Goal: Information Seeking & Learning: Learn about a topic

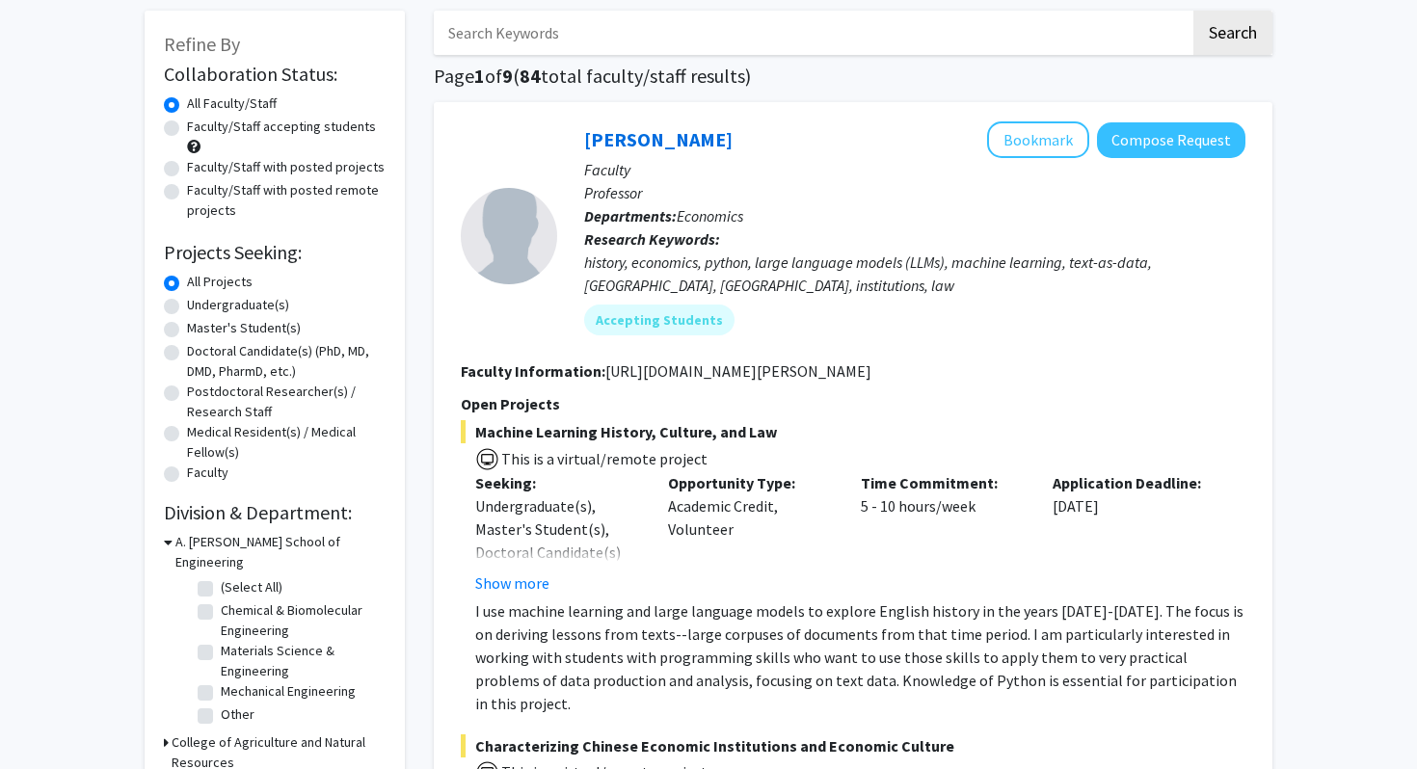
scroll to position [44, 0]
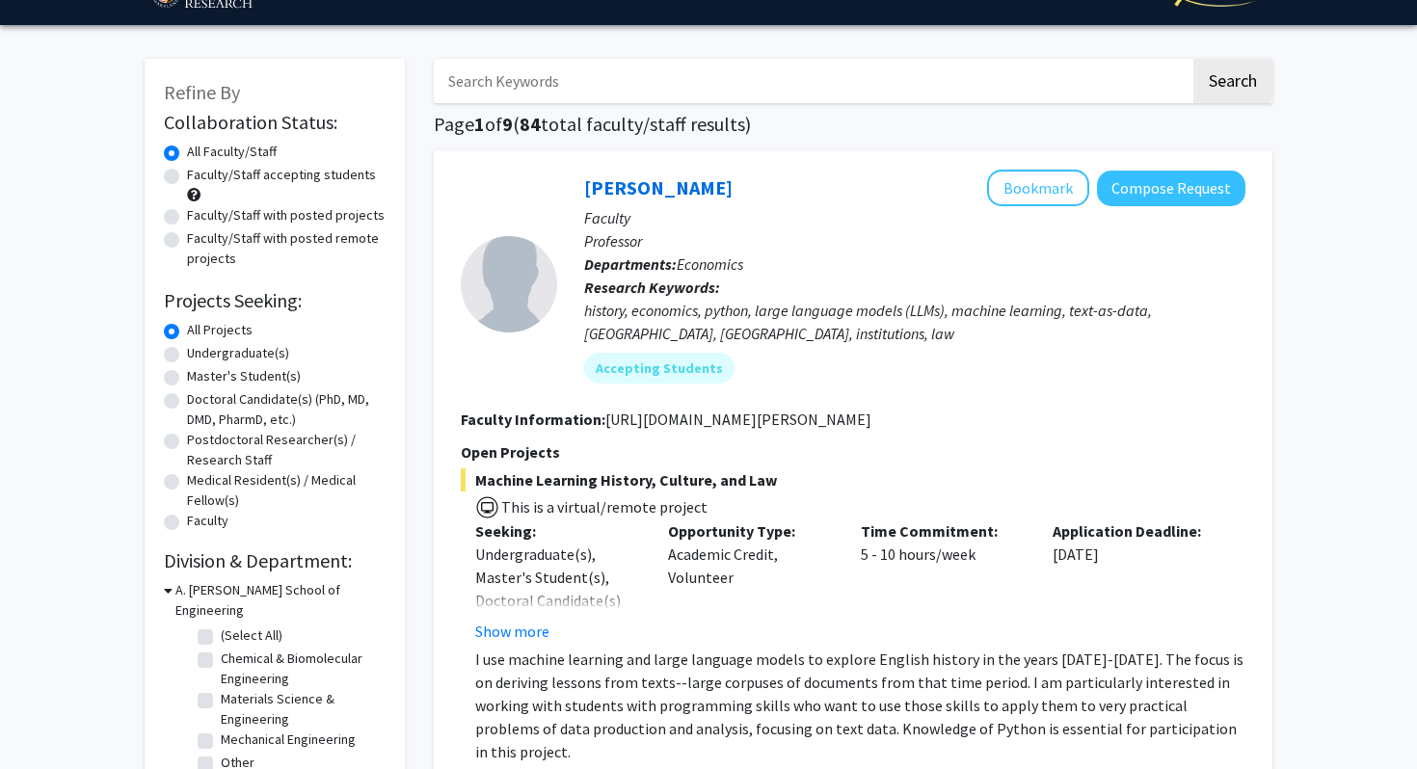
click at [187, 349] on label "Undergraduate(s)" at bounding box center [238, 353] width 102 height 20
click at [187, 349] on input "Undergraduate(s)" at bounding box center [193, 349] width 13 height 13
radio input "true"
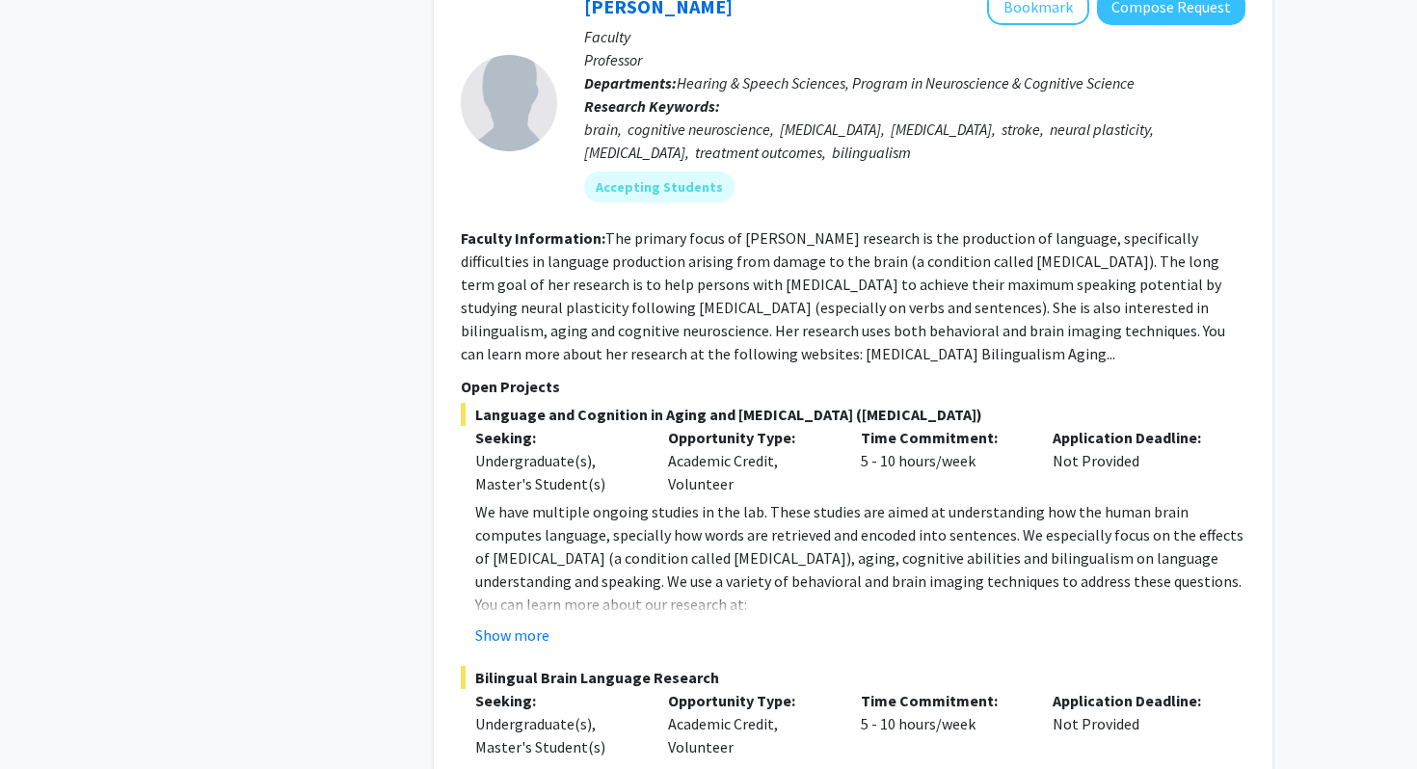
scroll to position [1159, 0]
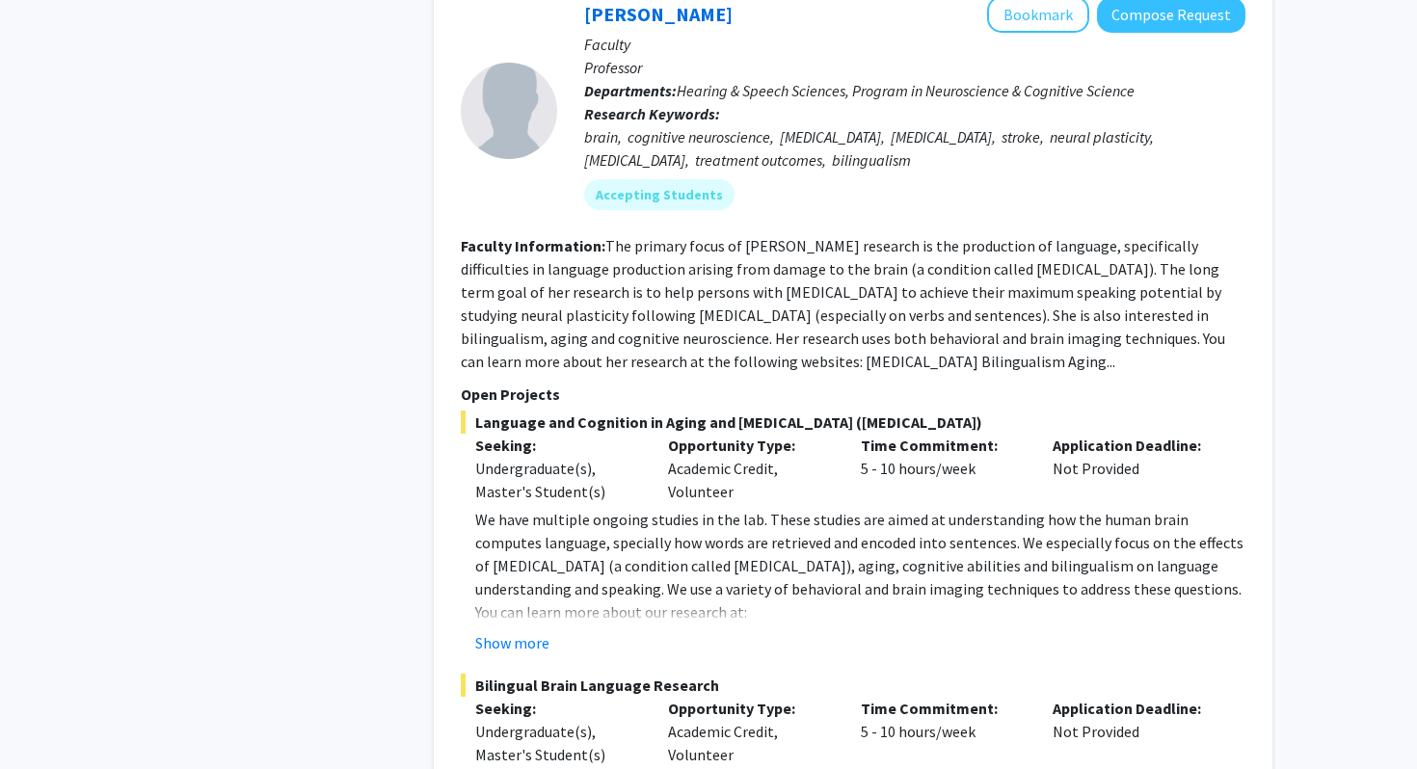
click at [513, 310] on fg-read-more "The primary focus of [PERSON_NAME] research is the production of language, spec…" at bounding box center [843, 303] width 764 height 135
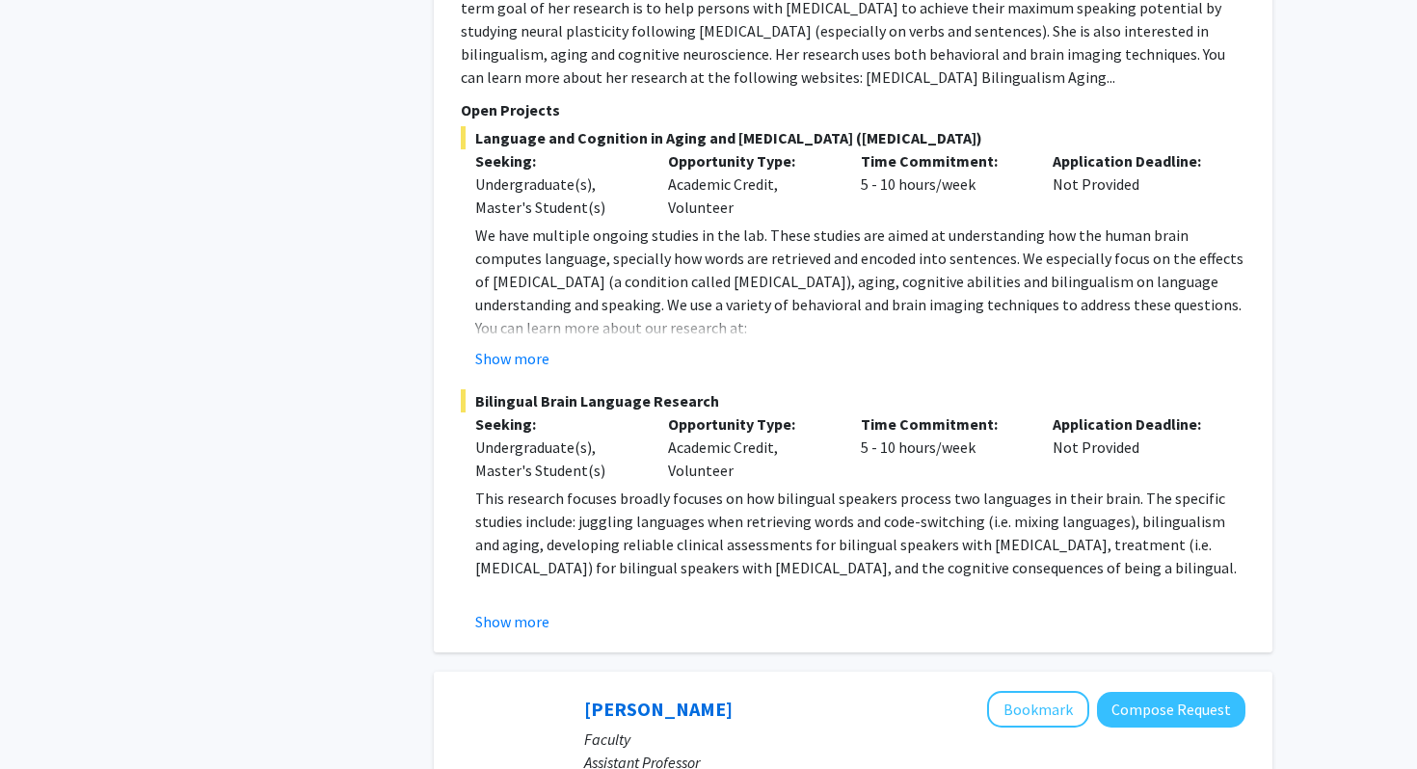
scroll to position [1448, 0]
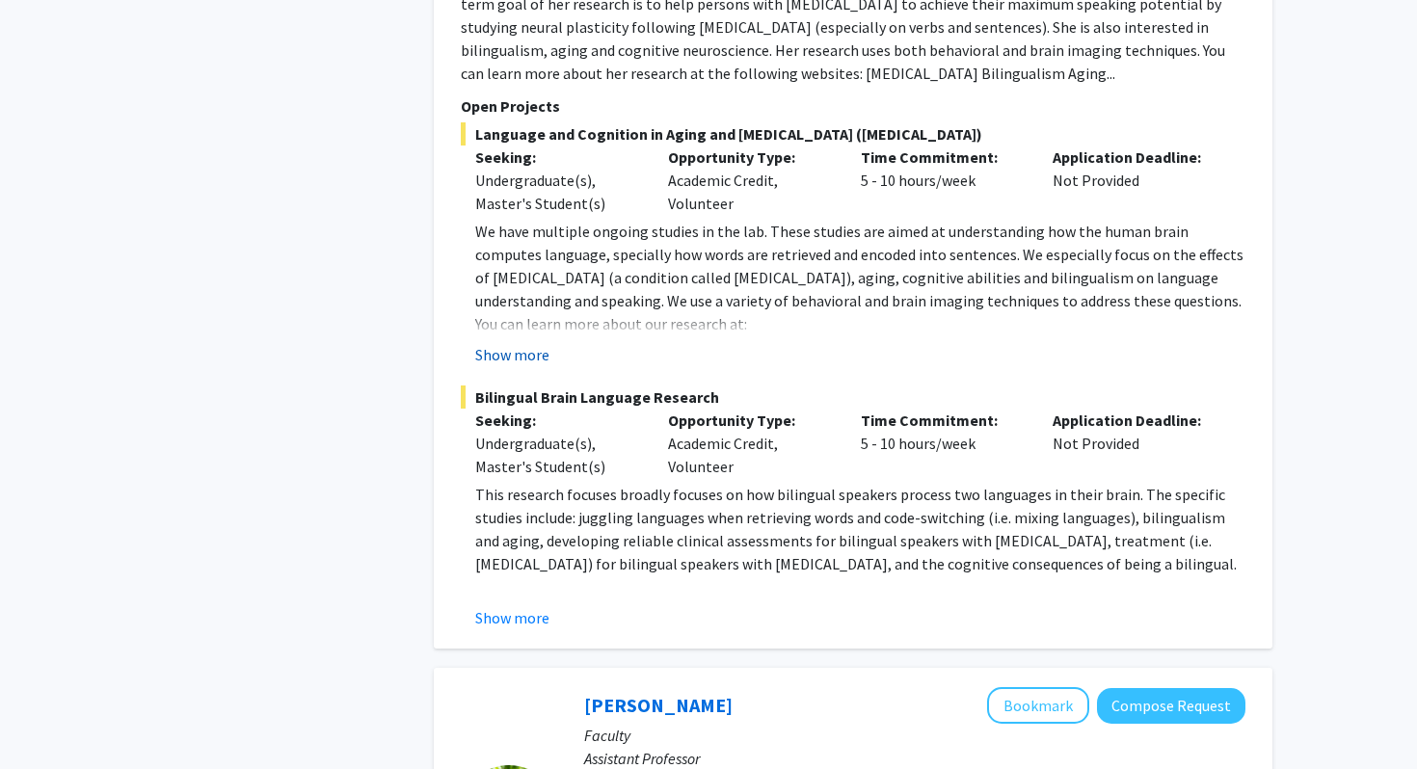
click at [514, 343] on button "Show more" at bounding box center [512, 354] width 74 height 23
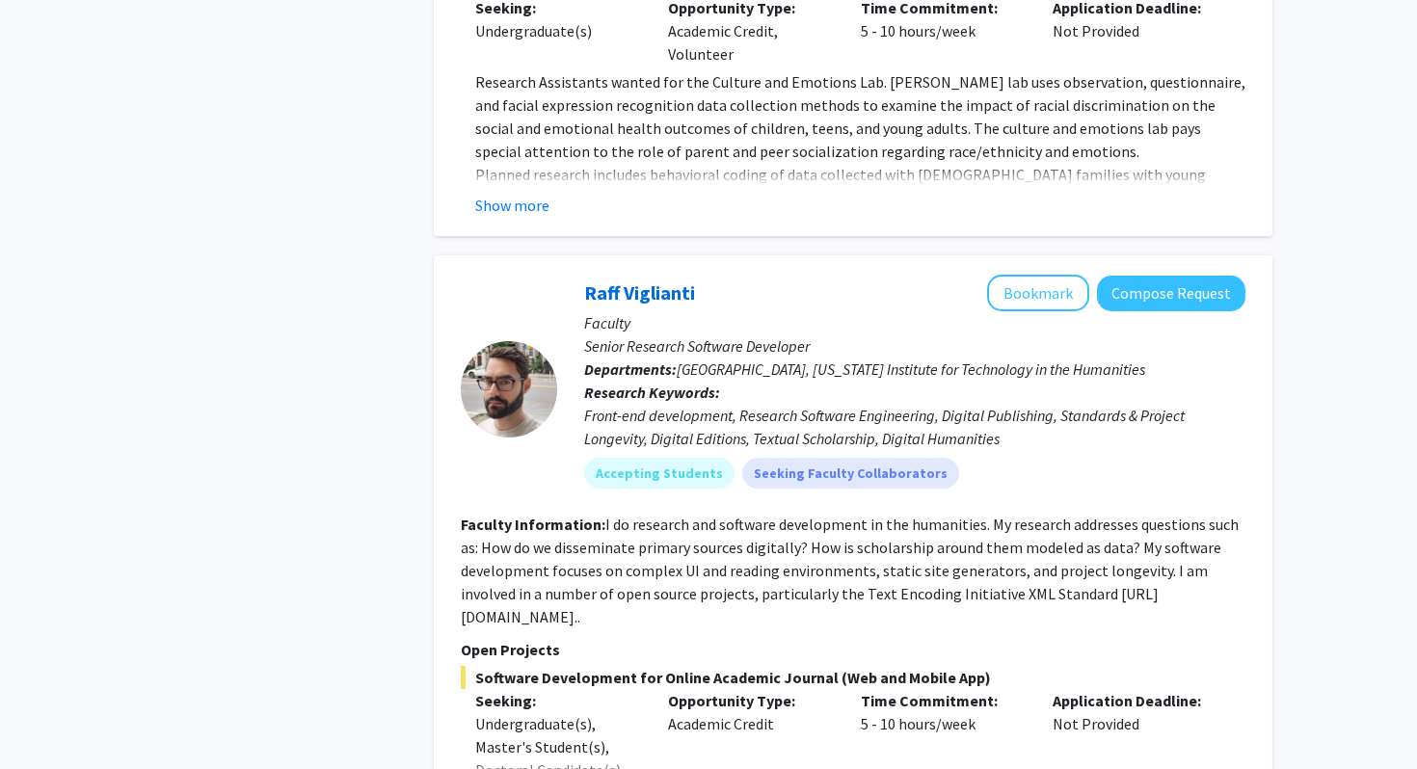
scroll to position [2723, 0]
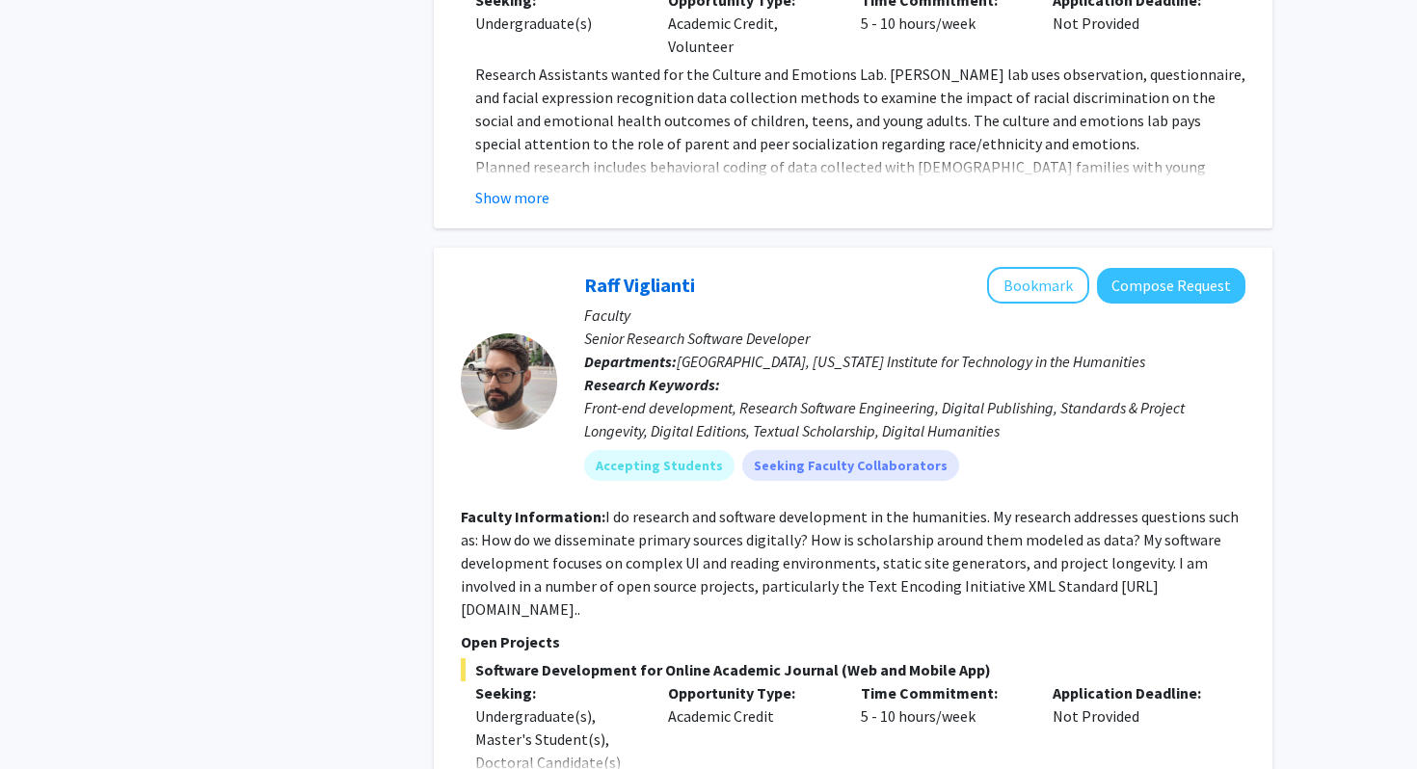
click at [595, 507] on fg-read-more "I do research and software development in the humanities. My research addresses…" at bounding box center [850, 563] width 778 height 112
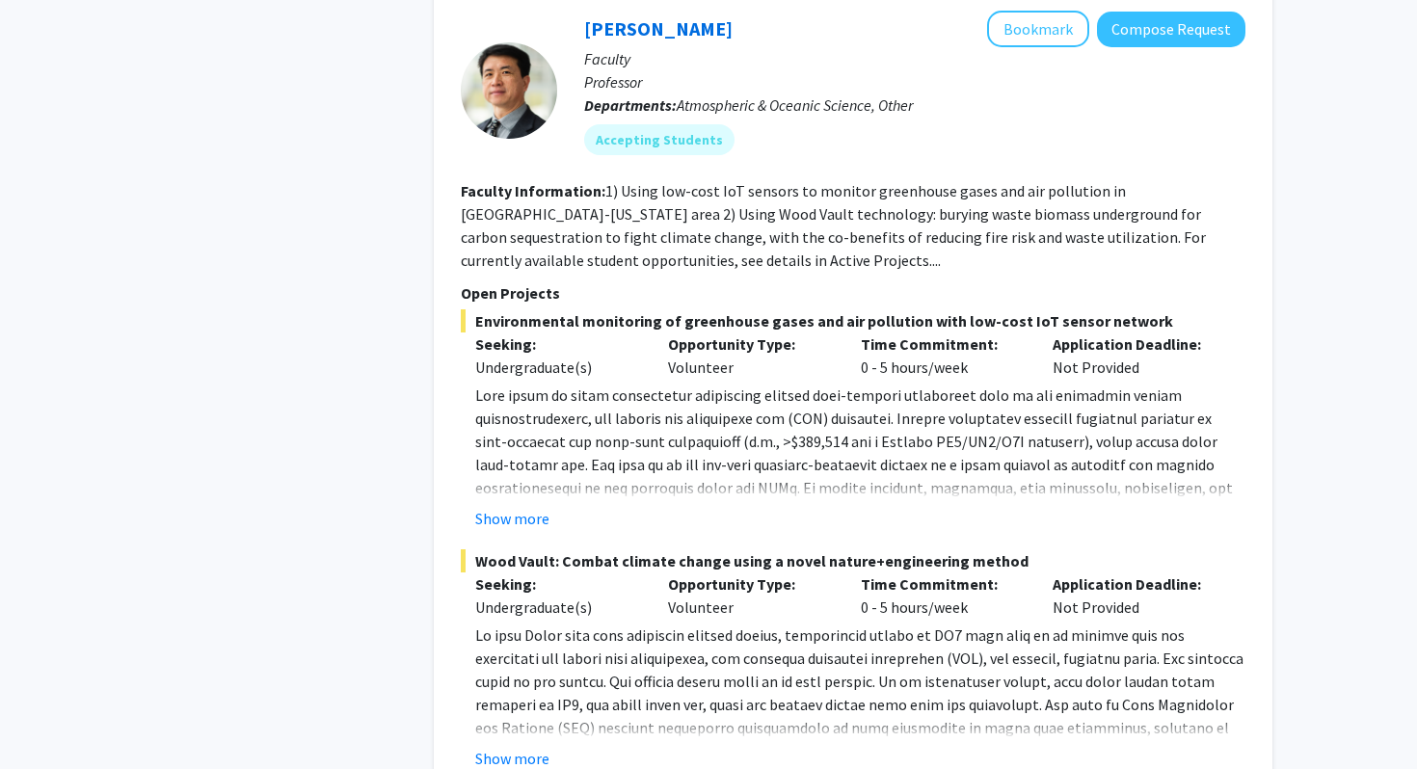
scroll to position [6455, 0]
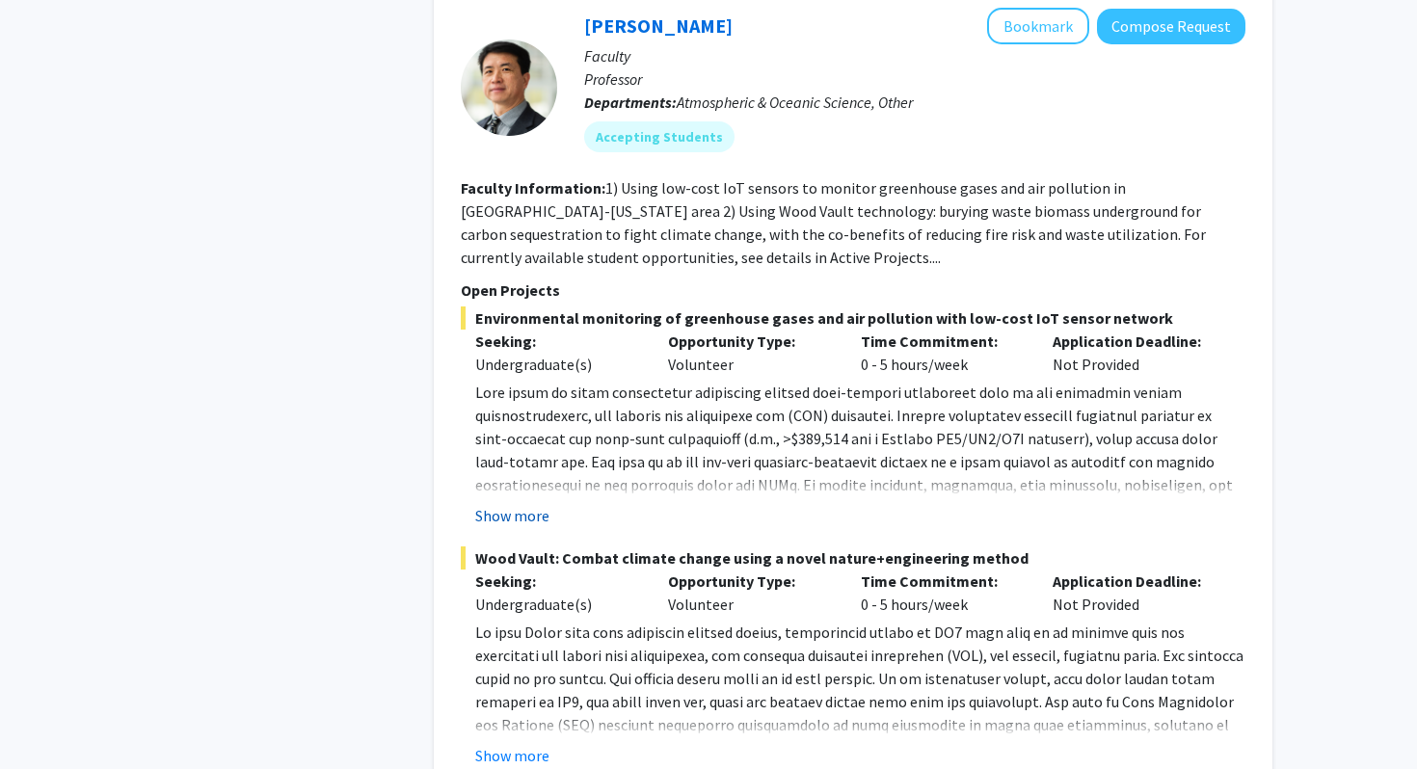
click at [540, 504] on button "Show more" at bounding box center [512, 515] width 74 height 23
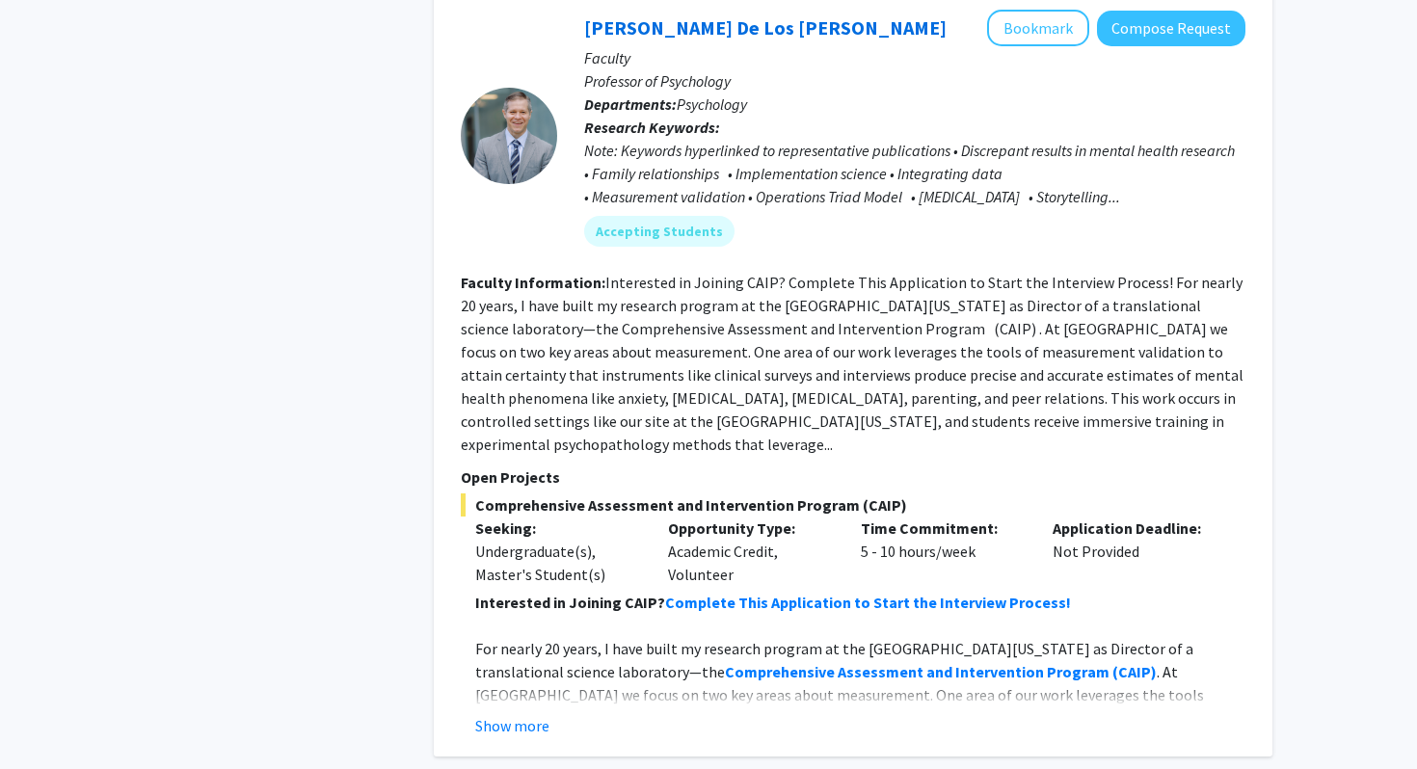
scroll to position [9209, 0]
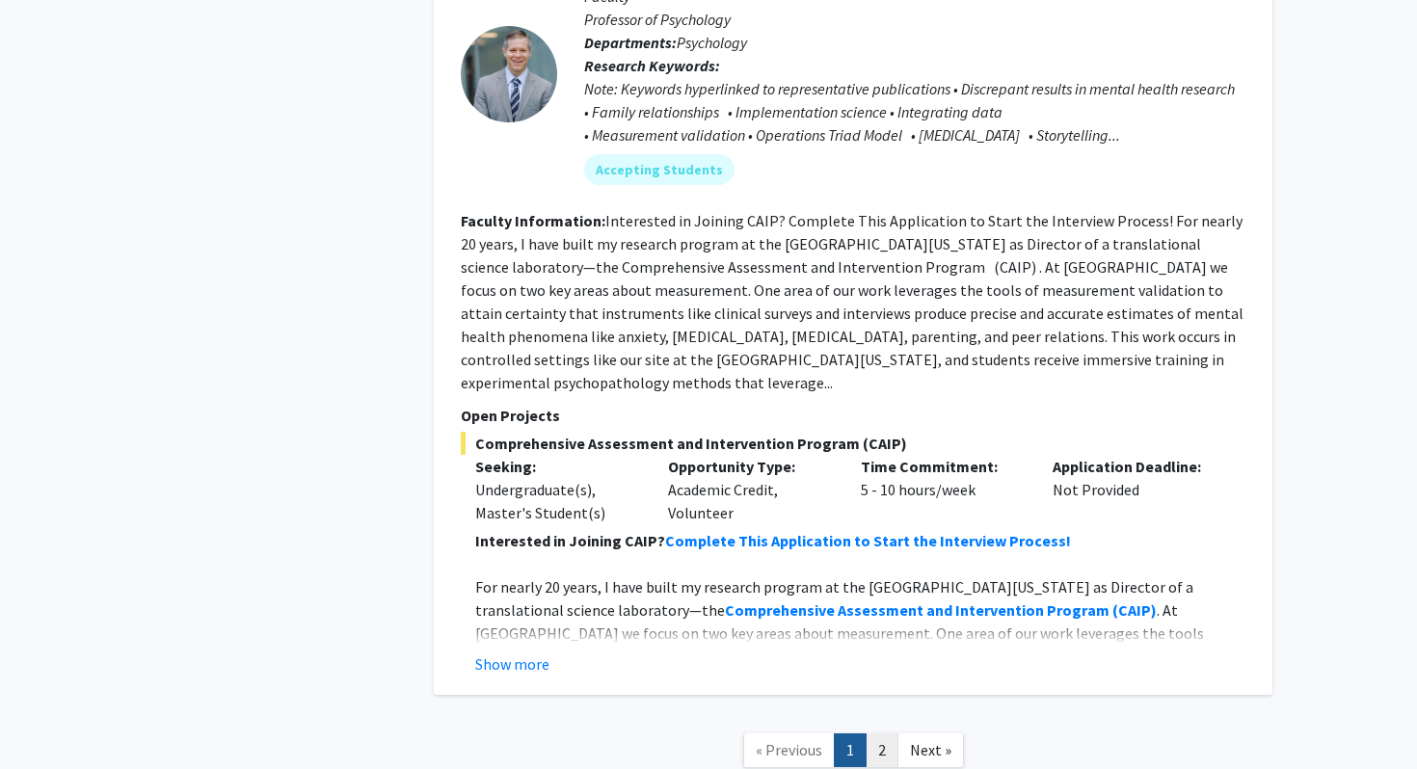
click at [880, 733] on link "2" at bounding box center [881, 750] width 33 height 34
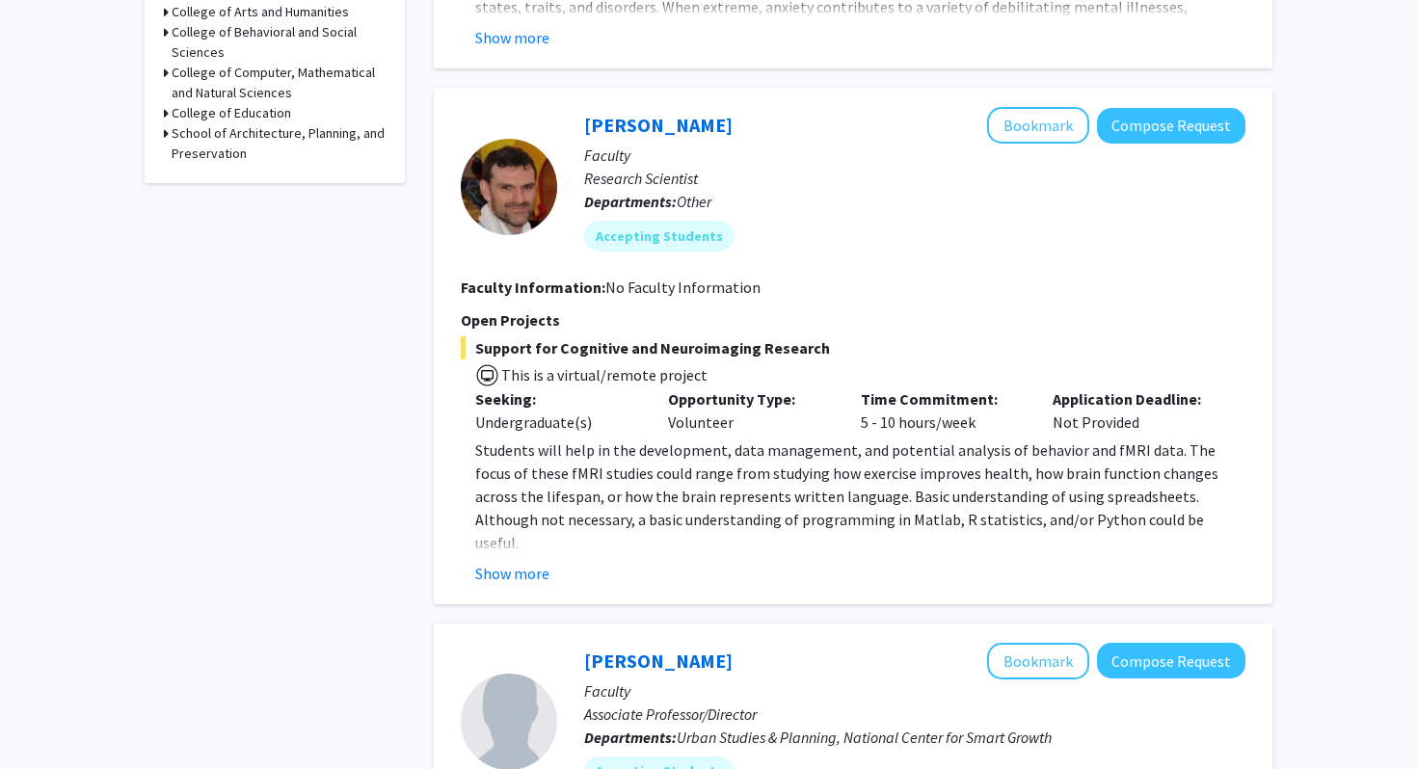
scroll to position [799, 0]
click at [549, 563] on div "Show more" at bounding box center [860, 574] width 770 height 23
click at [518, 563] on button "Show more" at bounding box center [512, 574] width 74 height 23
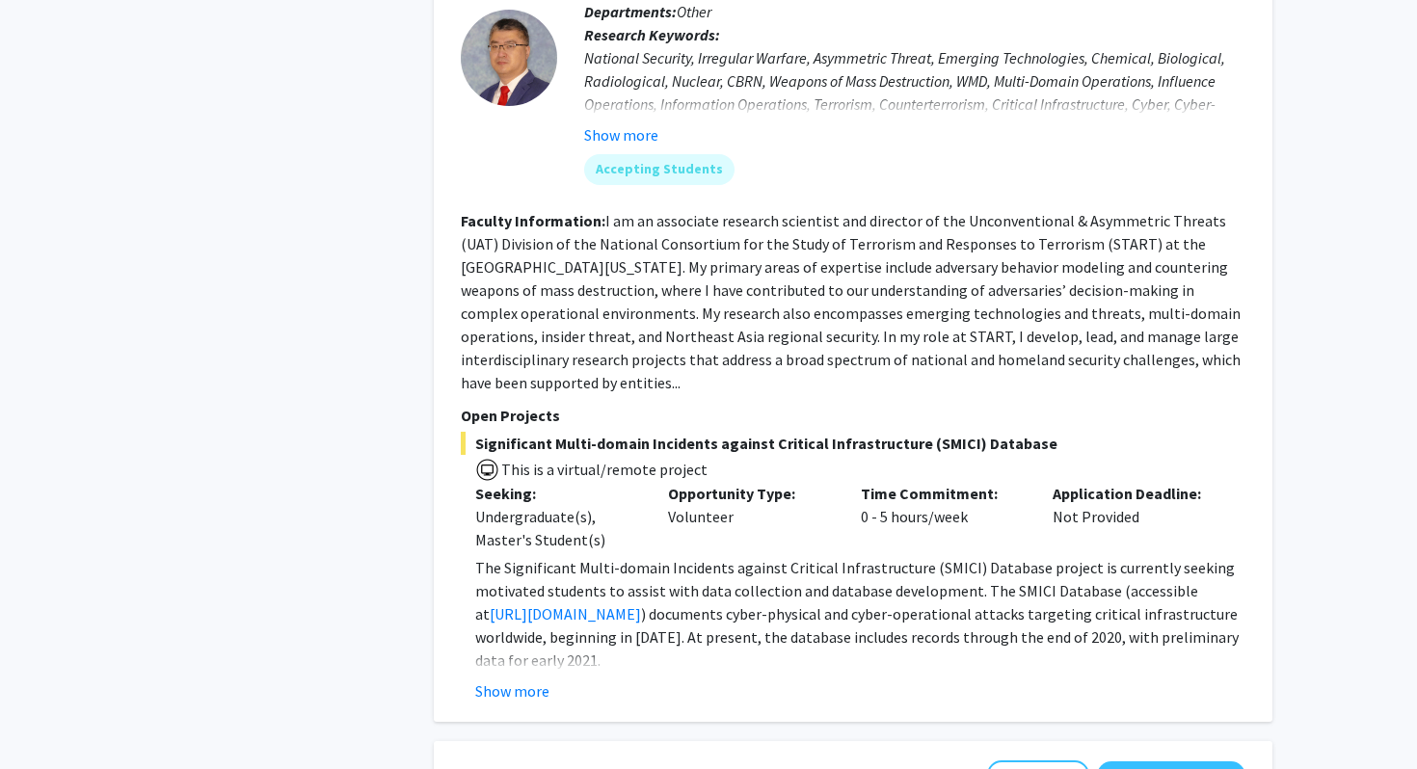
scroll to position [2712, 0]
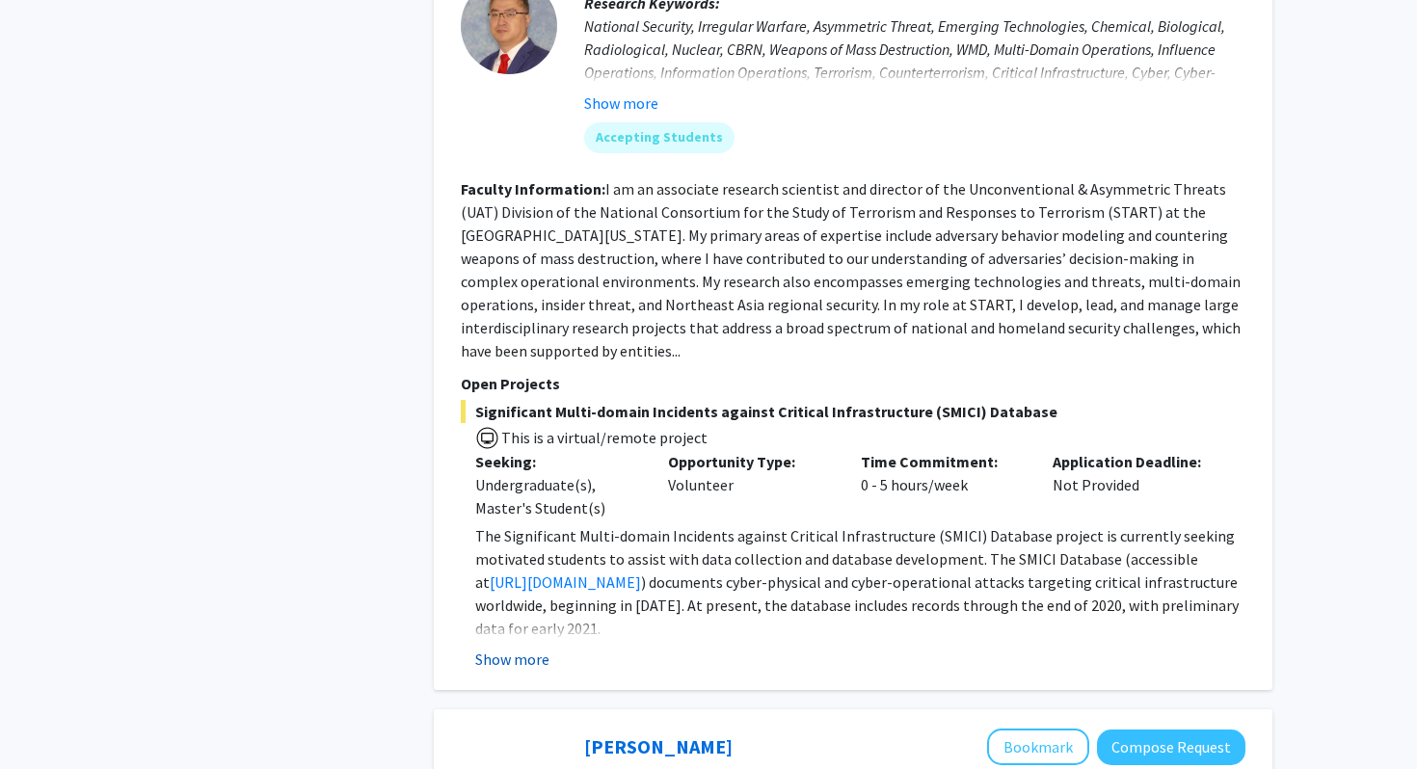
click at [514, 648] on button "Show more" at bounding box center [512, 659] width 74 height 23
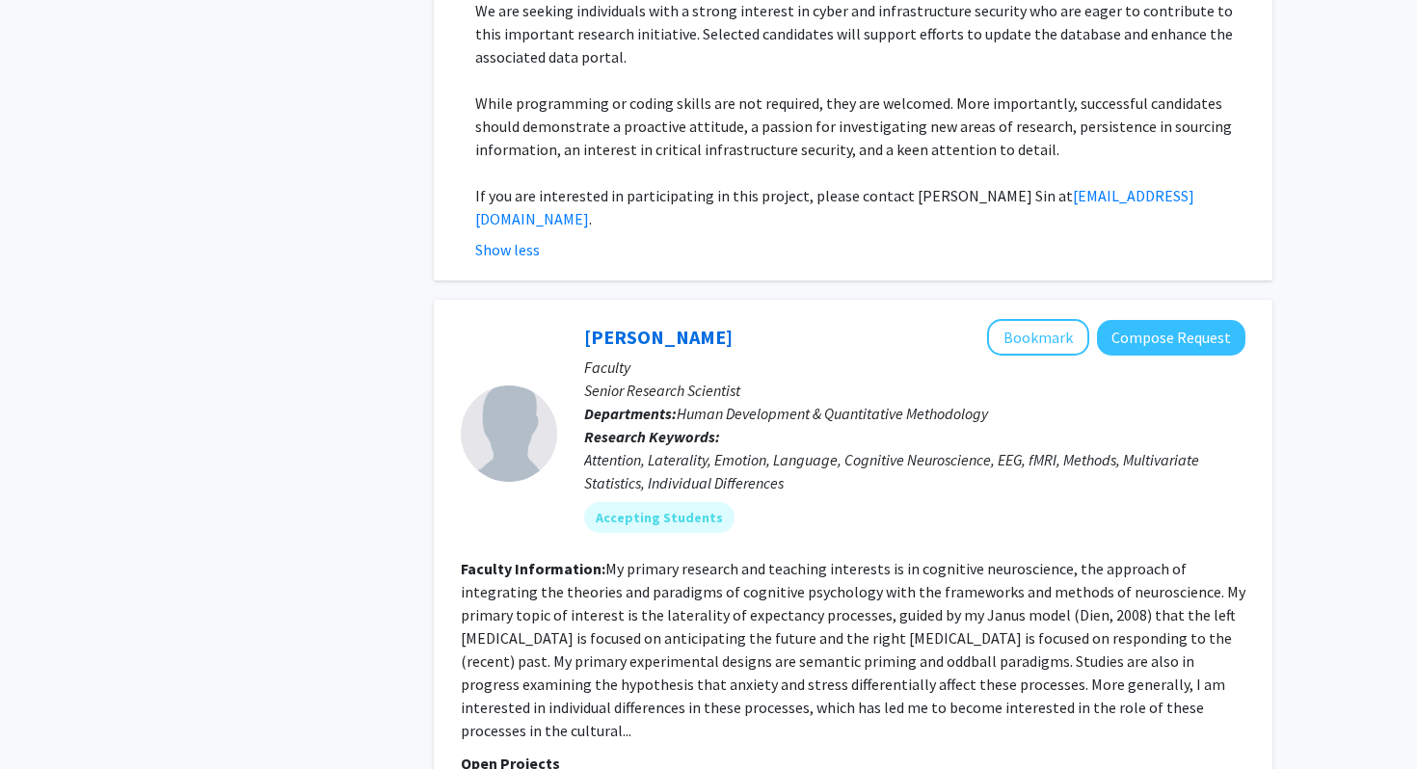
scroll to position [3446, 0]
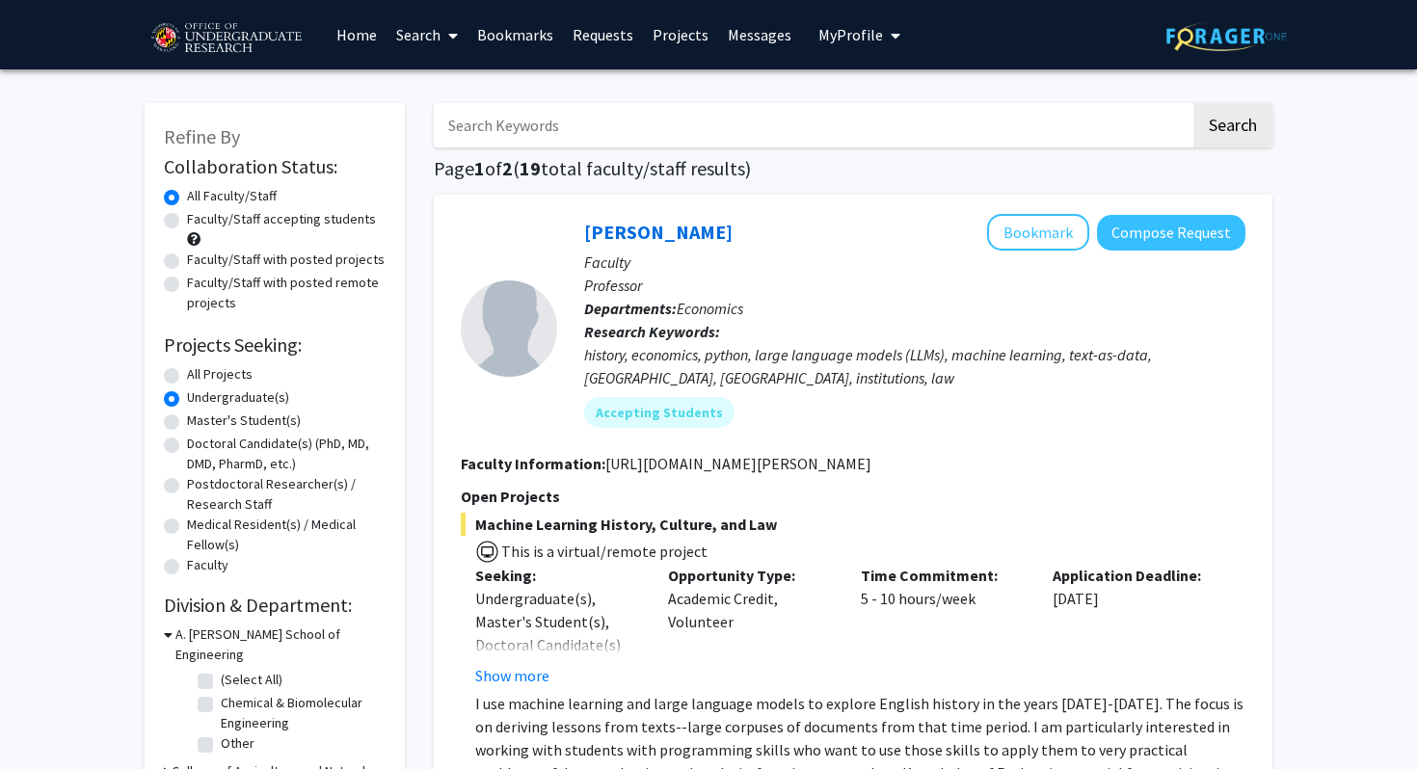
click at [189, 28] on img at bounding box center [226, 38] width 163 height 48
radio input "true"
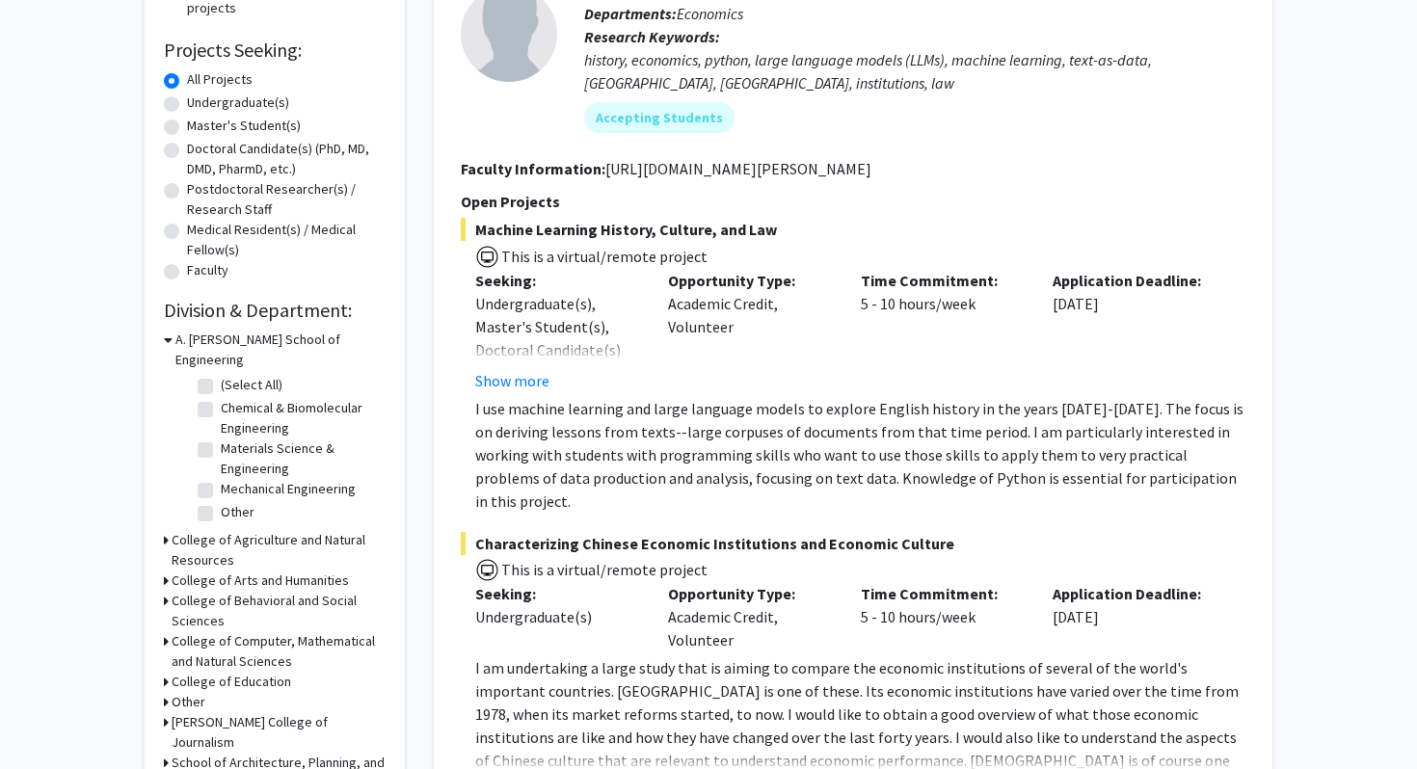
scroll to position [8931, 0]
